Goal: Obtain resource: Obtain resource

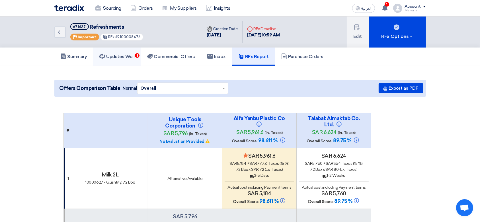
click at [122, 62] on link "Updates Wall 1" at bounding box center [117, 57] width 48 height 18
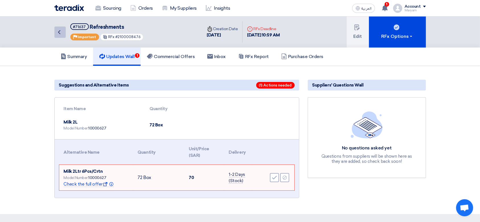
click at [62, 32] on icon "Back" at bounding box center [59, 32] width 7 height 7
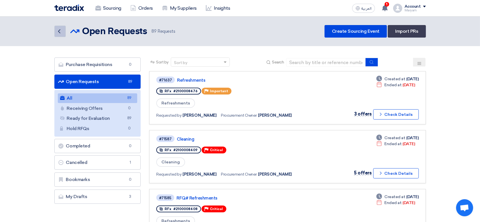
click at [64, 32] on link "Back" at bounding box center [59, 31] width 11 height 11
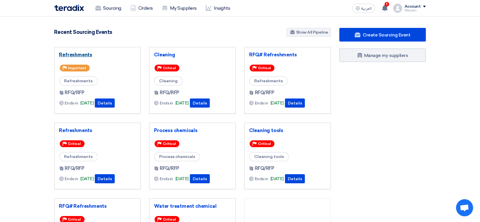
click at [65, 55] on link "Refreshments" at bounding box center [97, 55] width 77 height 6
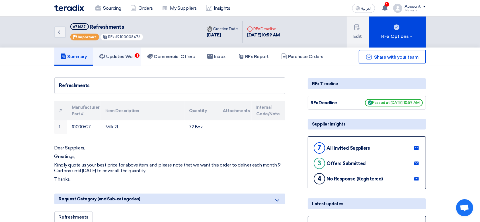
click at [110, 55] on h5 "Updates Wall 1" at bounding box center [116, 57] width 35 height 6
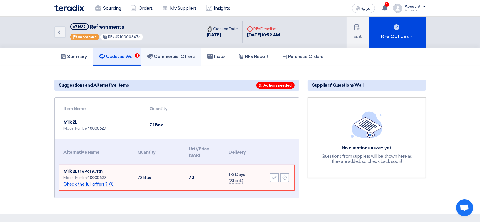
click at [166, 57] on h5 "Commercial Offers" at bounding box center [171, 57] width 48 height 6
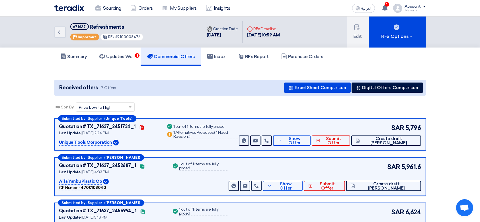
scroll to position [114, 0]
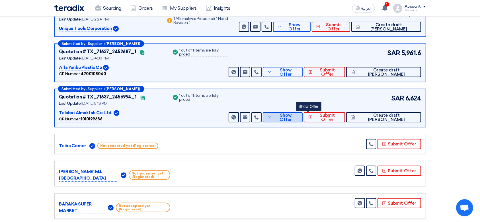
click at [298, 115] on span "Show Offer" at bounding box center [285, 117] width 25 height 9
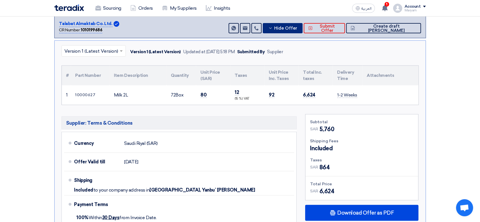
scroll to position [304, 0]
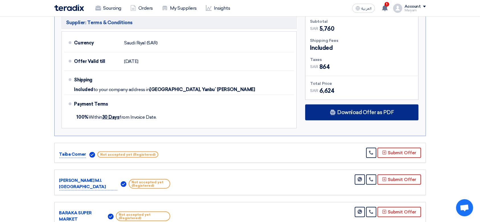
click at [336, 110] on icon at bounding box center [333, 113] width 6 height 6
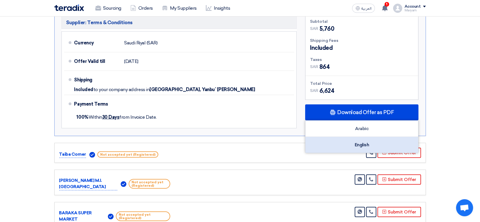
click at [327, 142] on div "English" at bounding box center [362, 145] width 113 height 16
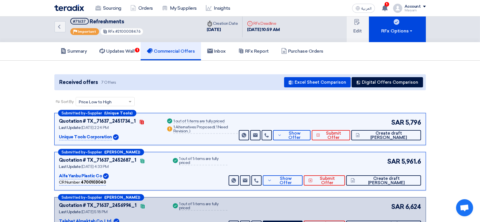
scroll to position [0, 0]
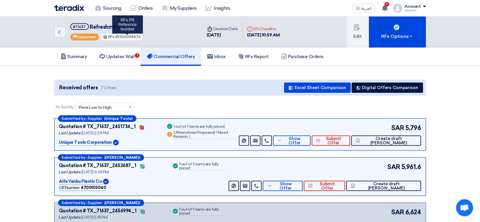
click at [134, 36] on span "#2100008476" at bounding box center [127, 37] width 25 height 4
copy span "2100008476"
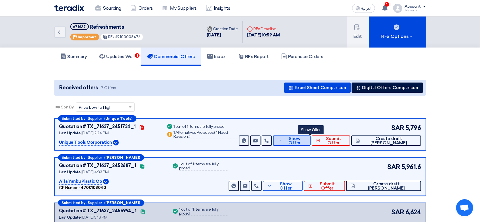
click at [306, 142] on span "Show Offer" at bounding box center [294, 141] width 23 height 9
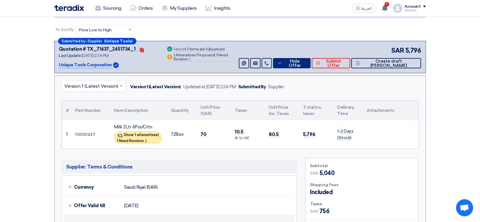
scroll to position [152, 0]
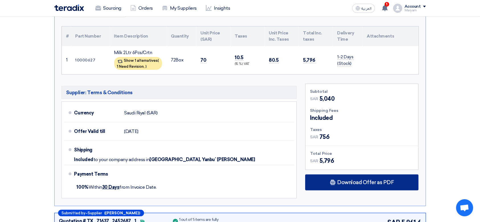
click at [358, 182] on span "Download Offer as PDF" at bounding box center [365, 182] width 57 height 5
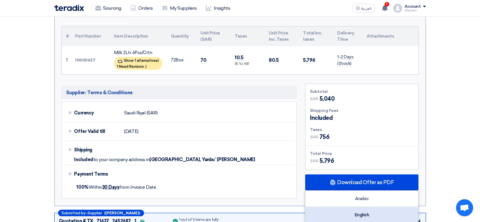
click at [338, 208] on div "English" at bounding box center [362, 215] width 113 height 16
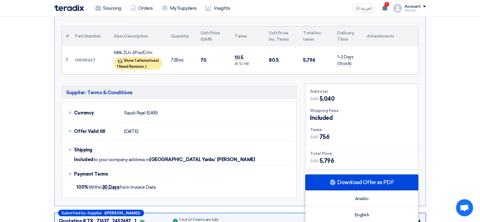
scroll to position [0, 0]
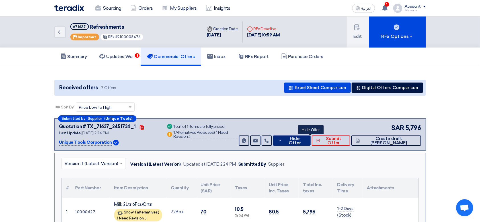
click at [306, 139] on span "Hide Offer" at bounding box center [295, 141] width 23 height 9
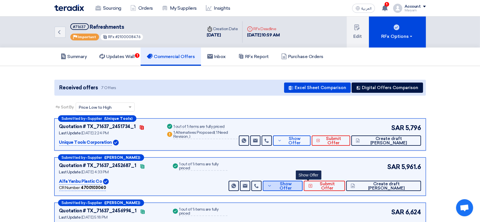
click at [297, 188] on button "Show Offer" at bounding box center [283, 186] width 40 height 10
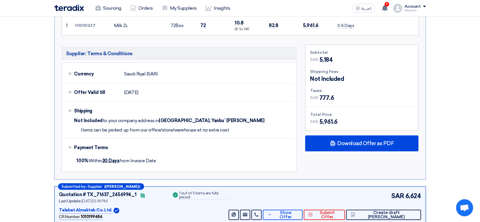
scroll to position [266, 0]
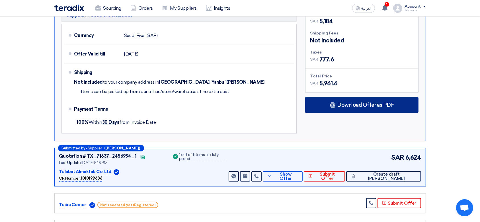
click at [342, 105] on span "Download Offer as PDF" at bounding box center [365, 105] width 57 height 5
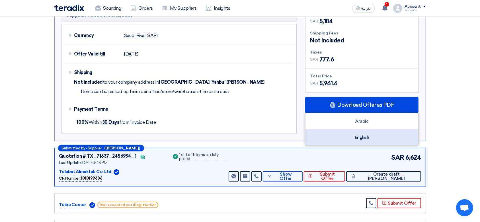
click at [350, 133] on div "English" at bounding box center [362, 138] width 113 height 16
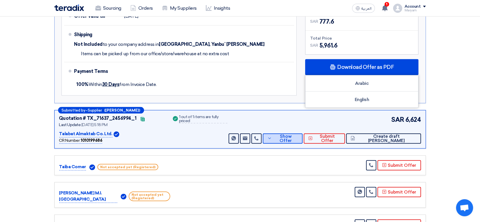
click at [298, 136] on span "Show Offer" at bounding box center [285, 138] width 25 height 9
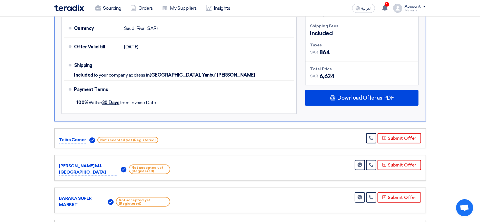
scroll to position [304, 0]
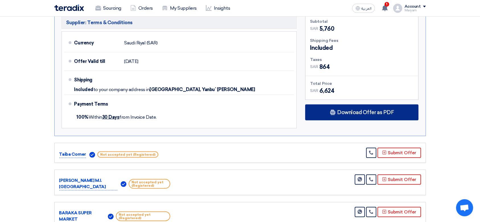
click at [338, 112] on span "Download Offer as PDF" at bounding box center [365, 112] width 57 height 5
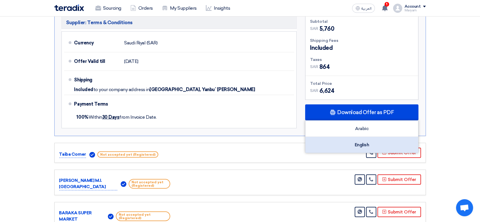
click at [362, 144] on div "English" at bounding box center [362, 145] width 113 height 16
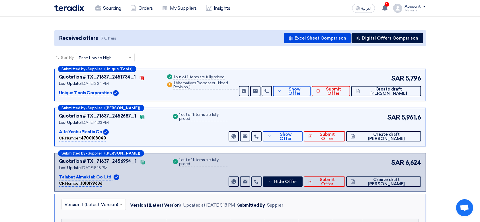
scroll to position [38, 0]
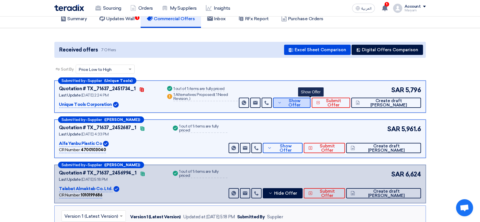
click at [306, 101] on span "Show Offer" at bounding box center [294, 103] width 23 height 9
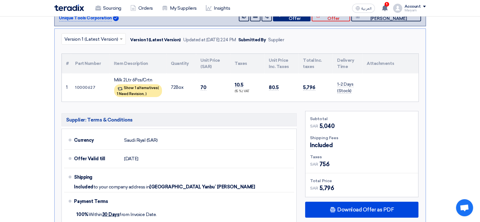
scroll to position [76, 0]
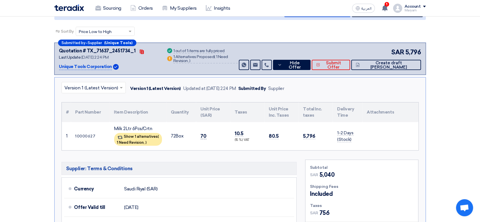
click at [202, 135] on span "70" at bounding box center [204, 136] width 6 height 6
copy span "70"
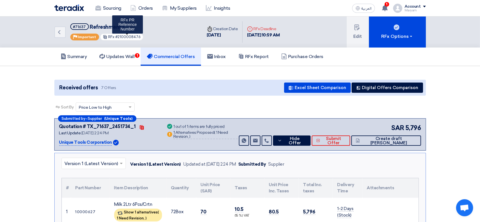
click at [128, 36] on span "#2100008476" at bounding box center [127, 37] width 25 height 4
copy span "2100008476"
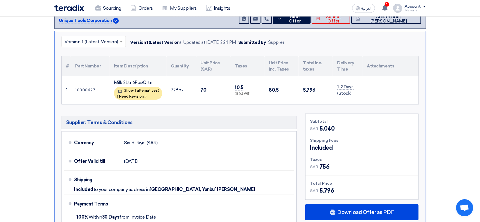
scroll to position [152, 0]
